Goal: Information Seeking & Learning: Learn about a topic

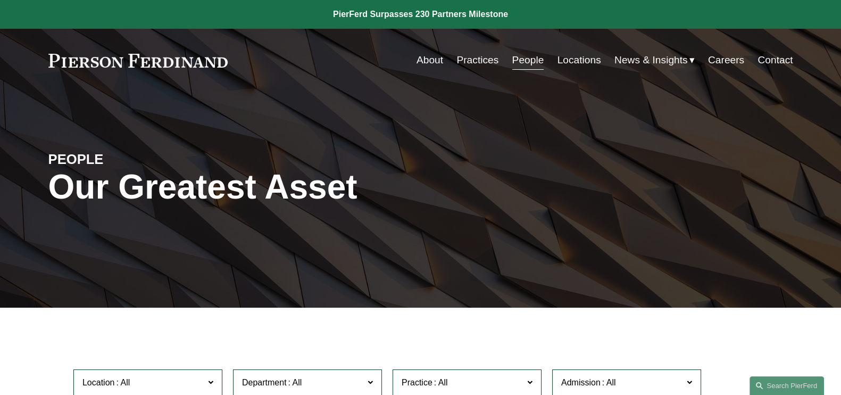
click at [163, 63] on link at bounding box center [138, 61] width 180 height 14
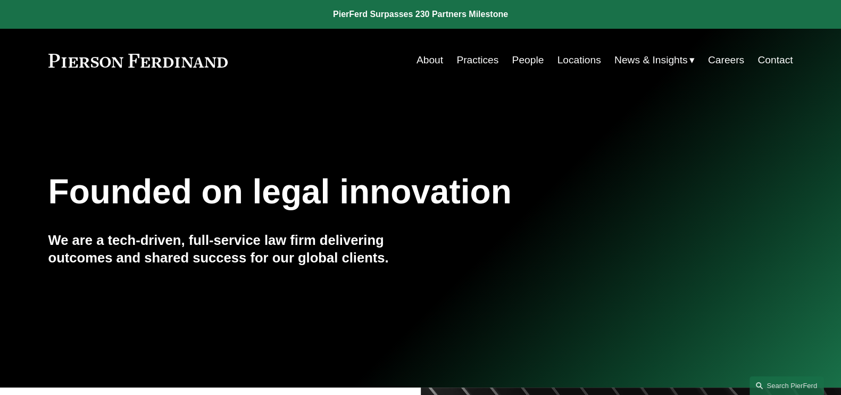
click at [0, 0] on span "News" at bounding box center [0, 0] width 0 height 0
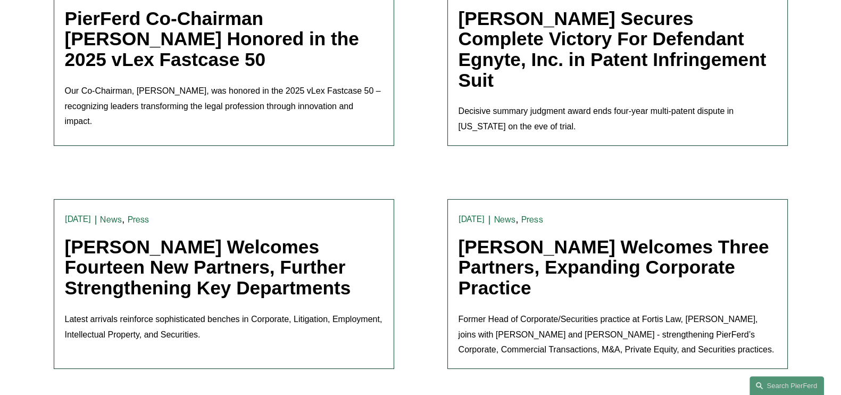
scroll to position [399, 0]
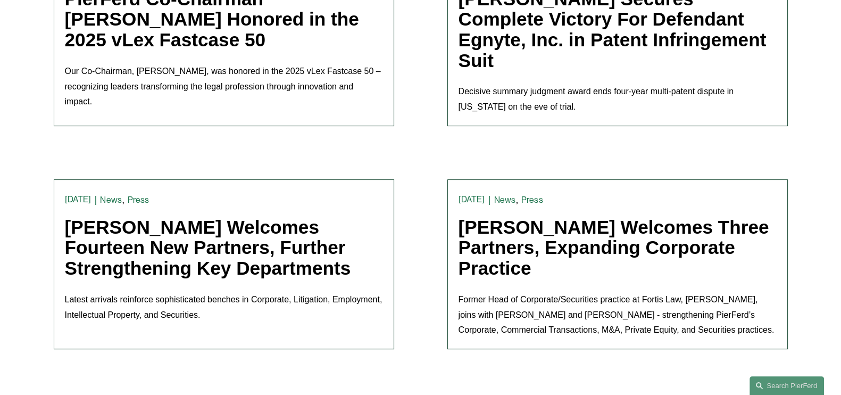
click at [687, 239] on link "Pierson Ferdinand Welcomes Three Partners, Expanding Corporate Practice" at bounding box center [614, 248] width 311 height 62
